Goal: Transaction & Acquisition: Purchase product/service

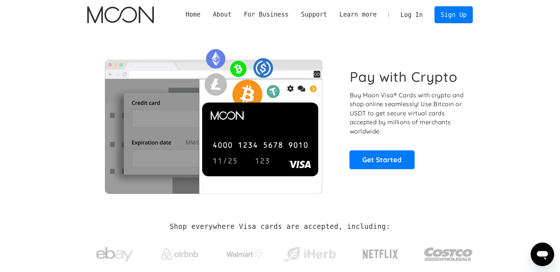
click at [409, 18] on link "Log In" at bounding box center [411, 15] width 35 height 16
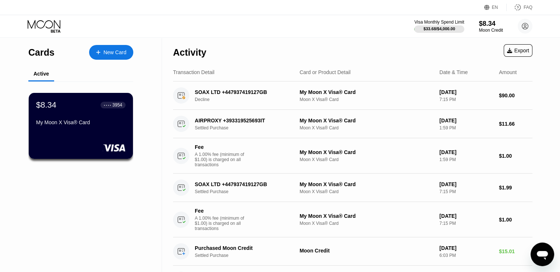
click at [119, 62] on div "Cards New Card" at bounding box center [80, 51] width 105 height 26
click at [116, 58] on div "New Card" at bounding box center [111, 52] width 44 height 15
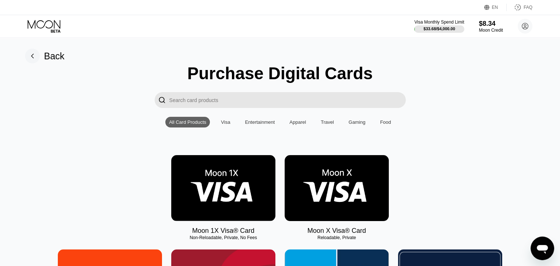
click at [329, 184] on img at bounding box center [336, 188] width 104 height 66
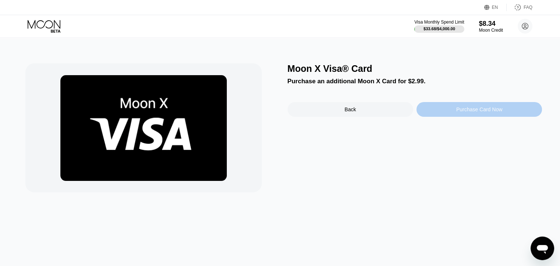
click at [456, 107] on div "Purchase Card Now" at bounding box center [478, 109] width 125 height 15
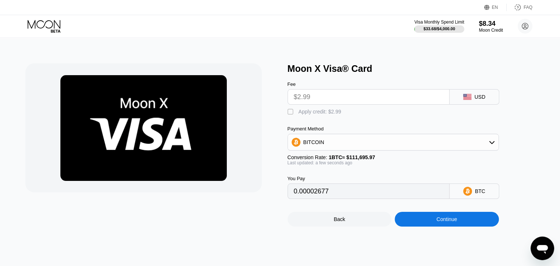
drag, startPoint x: 315, startPoint y: 100, endPoint x: 324, endPoint y: 101, distance: 9.6
click at [315, 100] on input "$2.99" at bounding box center [368, 96] width 149 height 15
click at [322, 114] on div "Apply credit: $2.99" at bounding box center [319, 112] width 43 height 6
type input "0"
click at [426, 226] on div "Continue" at bounding box center [446, 219] width 104 height 15
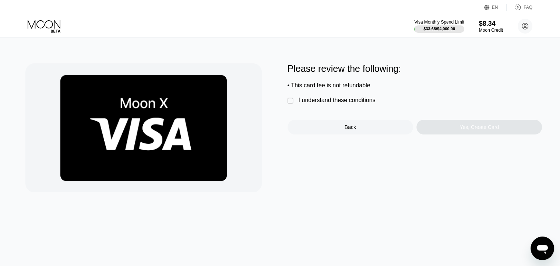
drag, startPoint x: 334, startPoint y: 102, endPoint x: 370, endPoint y: 107, distance: 36.4
click at [334, 102] on div "I understand these conditions" at bounding box center [336, 100] width 77 height 7
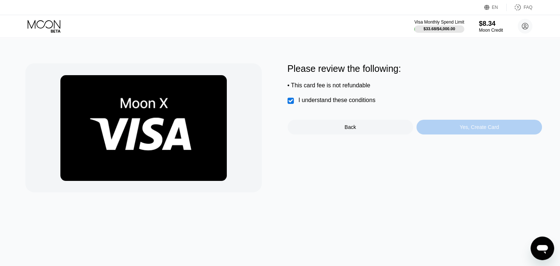
click at [493, 134] on div "Yes, Create Card" at bounding box center [478, 127] width 125 height 15
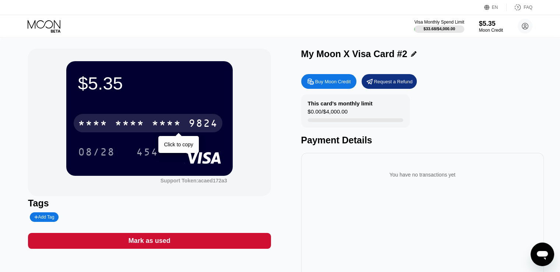
click at [172, 120] on div "* * * *" at bounding box center [166, 124] width 29 height 12
click at [172, 120] on div "2468" at bounding box center [166, 124] width 29 height 12
